Goal: Information Seeking & Learning: Learn about a topic

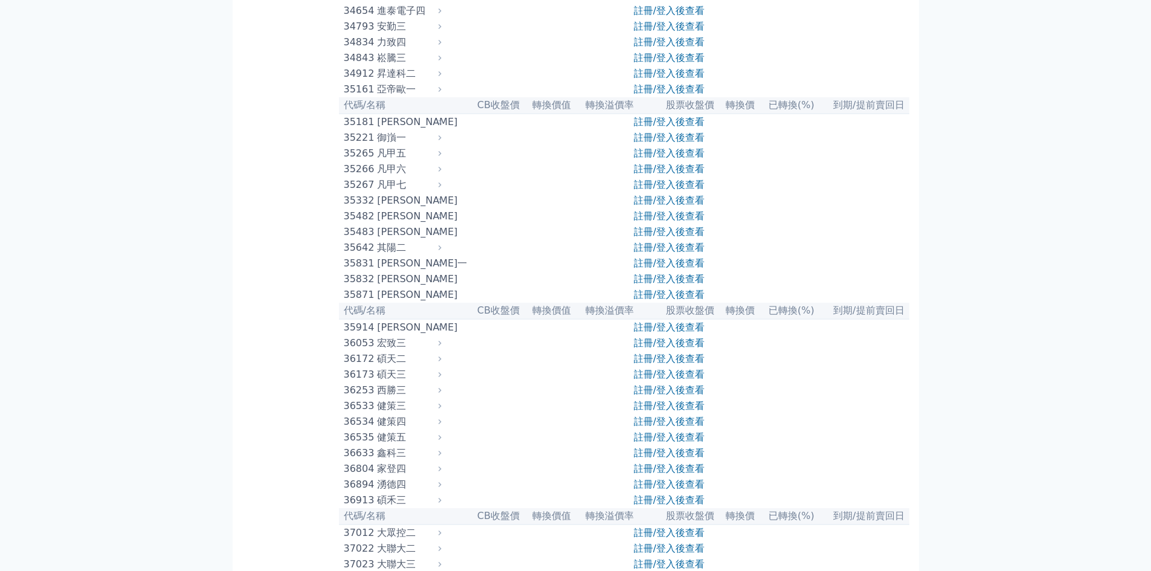
scroll to position [2496, 0]
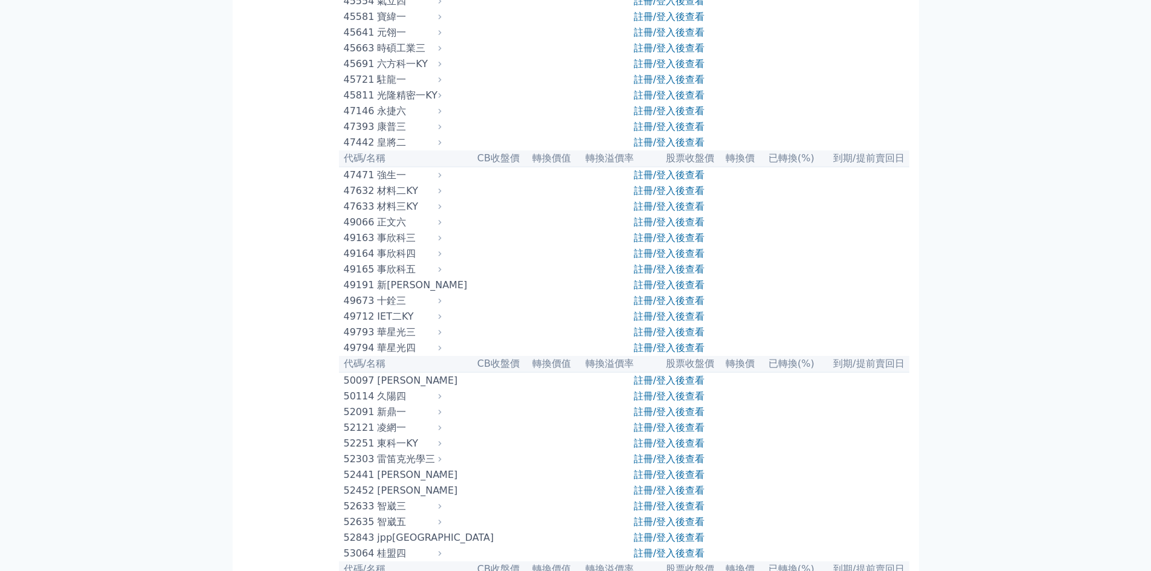
scroll to position [3463, 0]
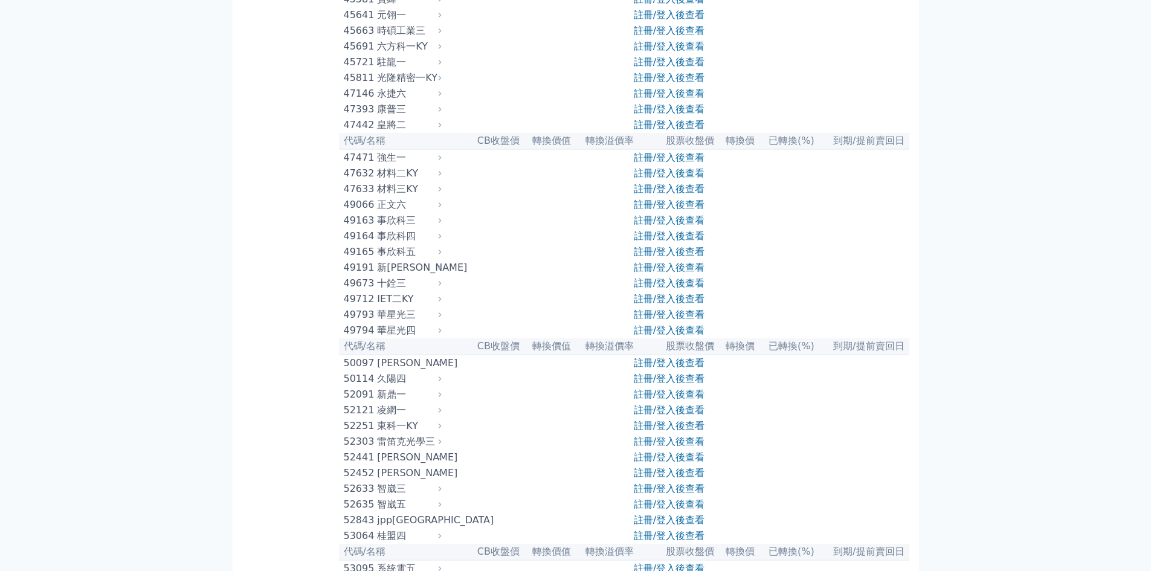
click at [146, 350] on div "可轉債列表 財務數據 可轉債列表 財務數據 登入／註冊 登入／註冊 按代號排序 即將/近期發行 一年內到期 轉換比例 低收盤價 轉換價值接近百元" at bounding box center [575, 20] width 1151 height 6966
click at [402, 259] on div "事欣科五" at bounding box center [408, 252] width 62 height 15
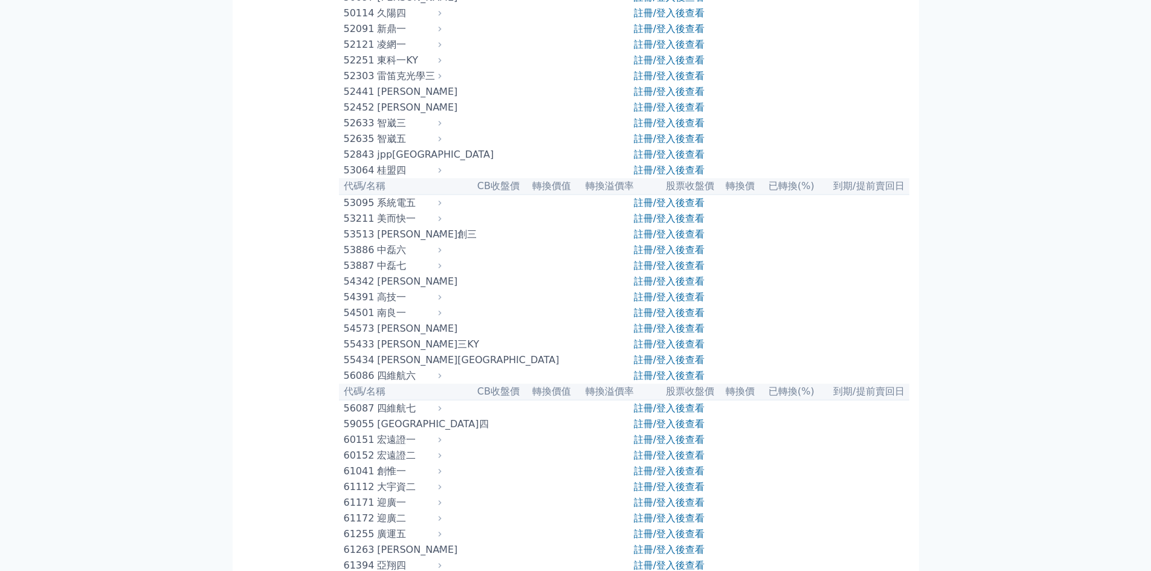
scroll to position [3825, 0]
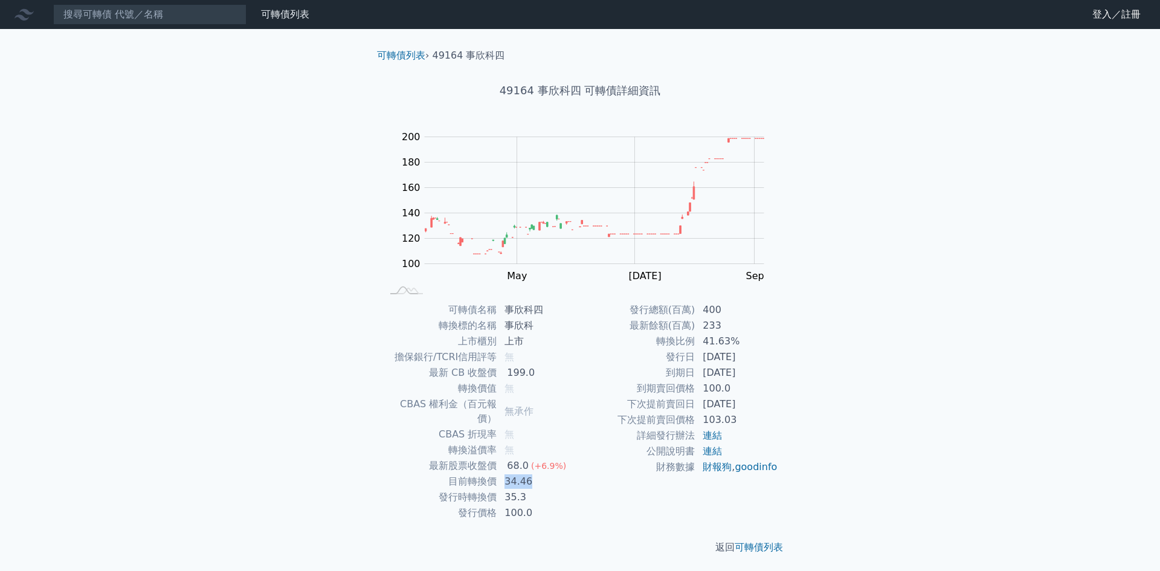
drag, startPoint x: 502, startPoint y: 468, endPoint x: 536, endPoint y: 471, distance: 34.0
click at [536, 474] on td "34.46" at bounding box center [538, 482] width 83 height 16
